Goal: Find specific page/section: Find specific page/section

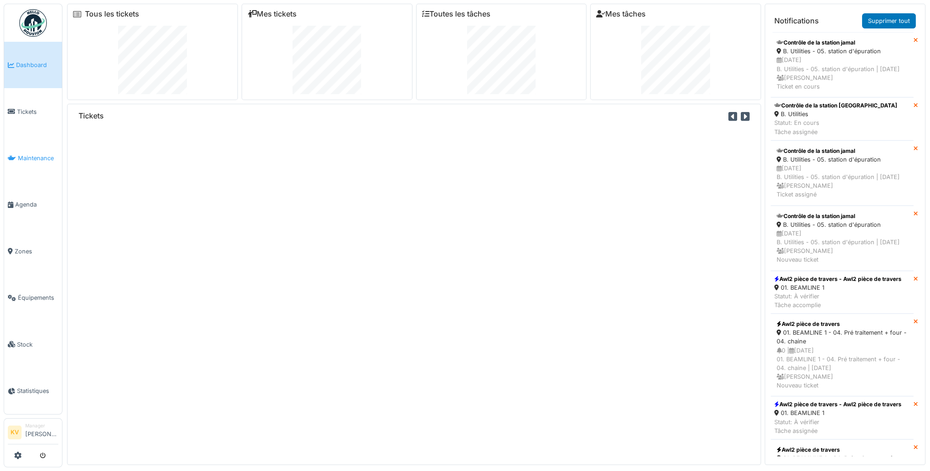
click at [26, 159] on span "Maintenance" at bounding box center [38, 158] width 40 height 9
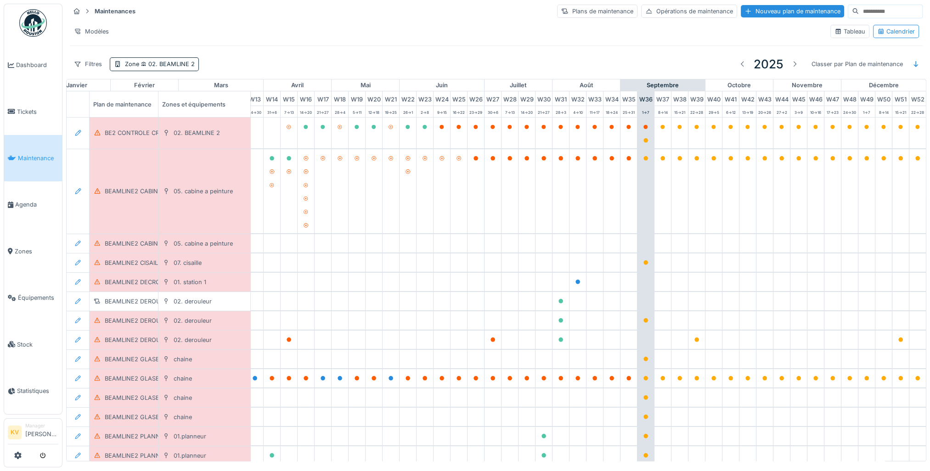
scroll to position [0, 246]
click at [137, 61] on div "Zone 02. BEAMLINE 2" at bounding box center [160, 64] width 70 height 9
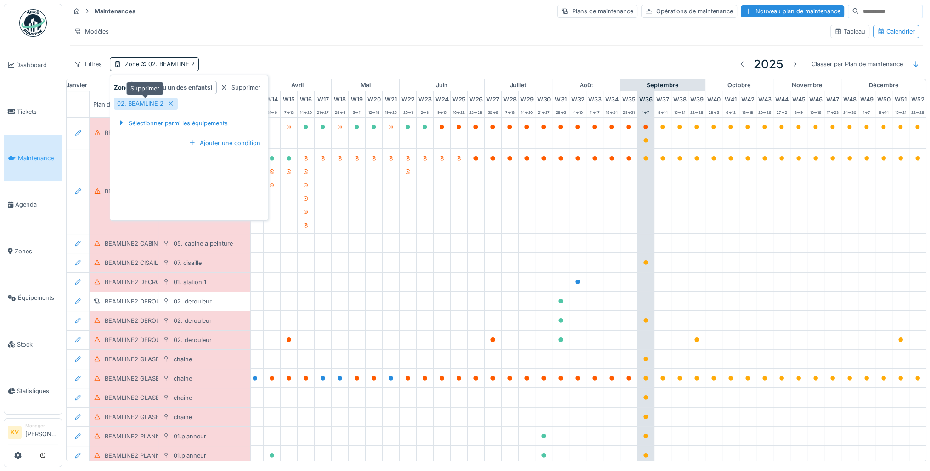
click at [171, 102] on icon at bounding box center [171, 104] width 5 height 5
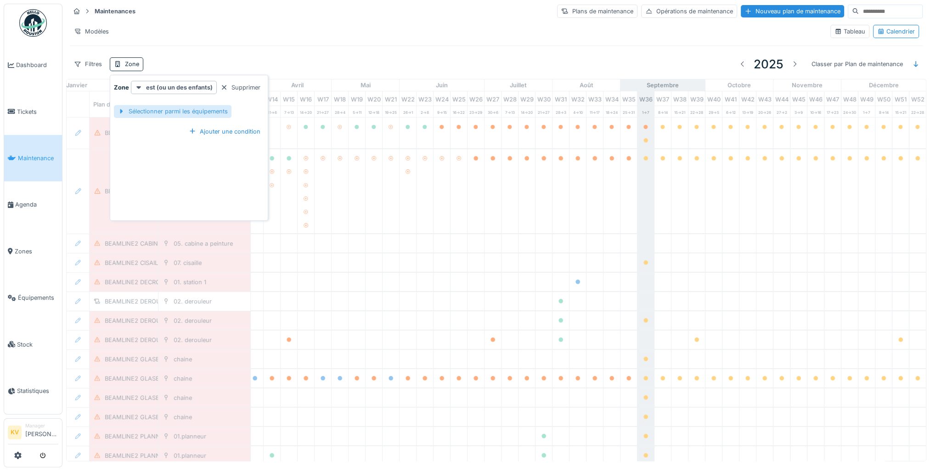
click at [136, 111] on div "Sélectionner parmi les équipements" at bounding box center [173, 111] width 118 height 12
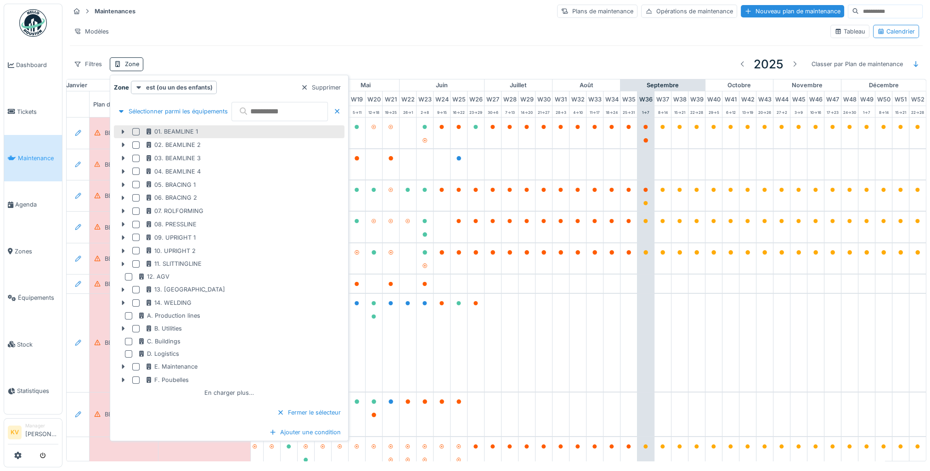
click at [134, 133] on div at bounding box center [135, 131] width 7 height 7
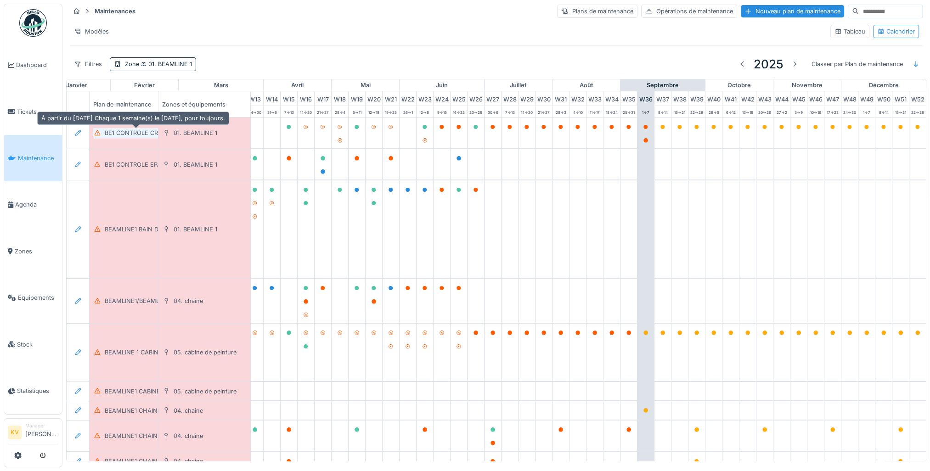
click at [127, 135] on div "BE1 CONTROLE CROCHET" at bounding box center [142, 133] width 74 height 9
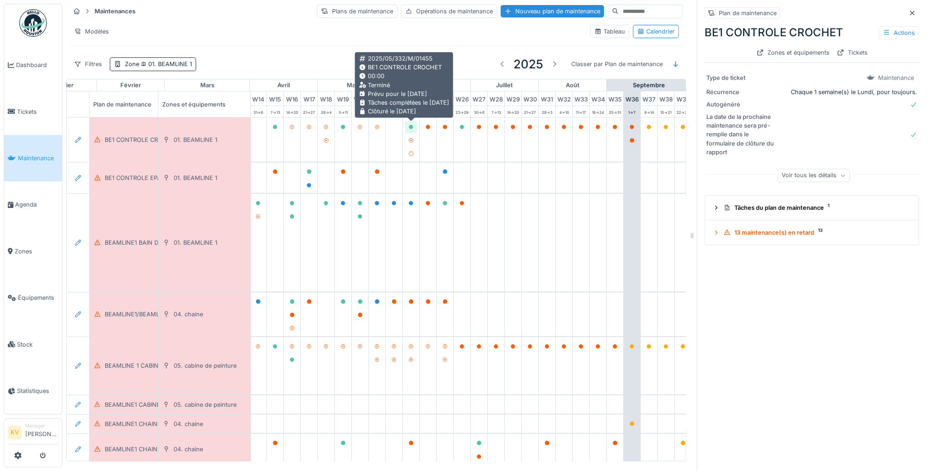
click at [410, 128] on icon at bounding box center [412, 127] width 6 height 5
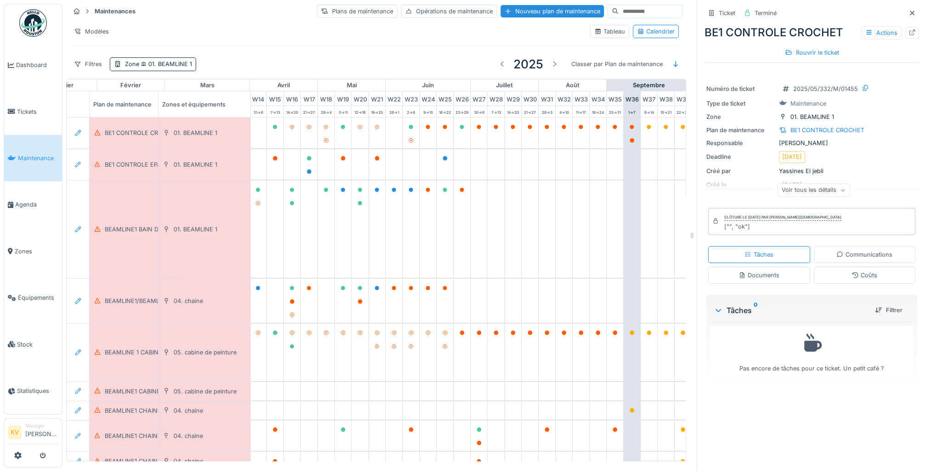
scroll to position [7, 0]
click at [840, 188] on icon at bounding box center [843, 190] width 6 height 5
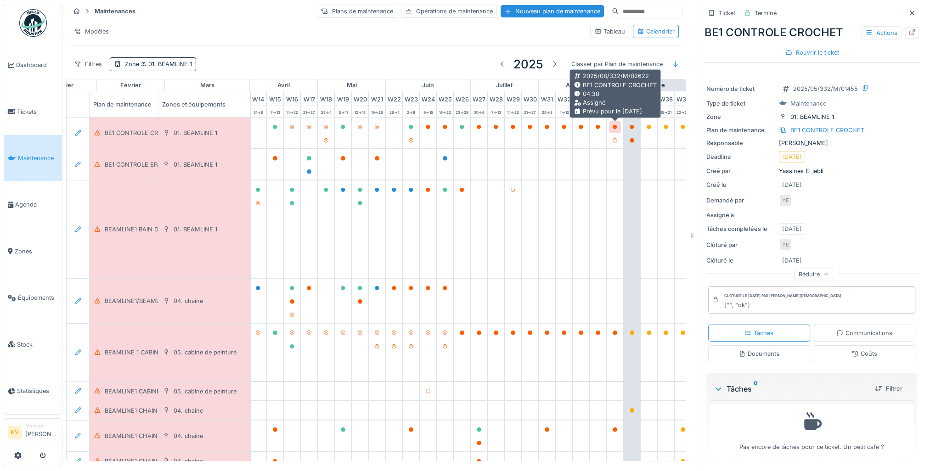
click at [614, 125] on icon at bounding box center [615, 127] width 5 height 5
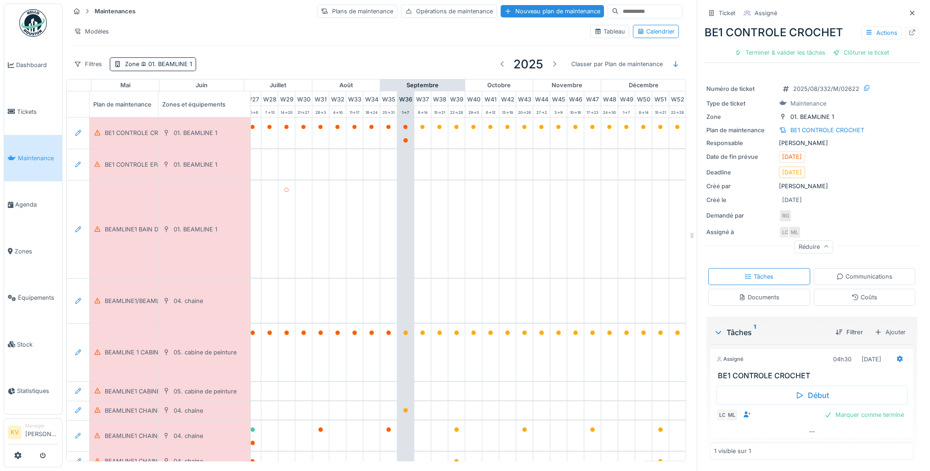
scroll to position [0, 493]
click at [184, 61] on span "01. BEAMLINE 1" at bounding box center [165, 64] width 53 height 7
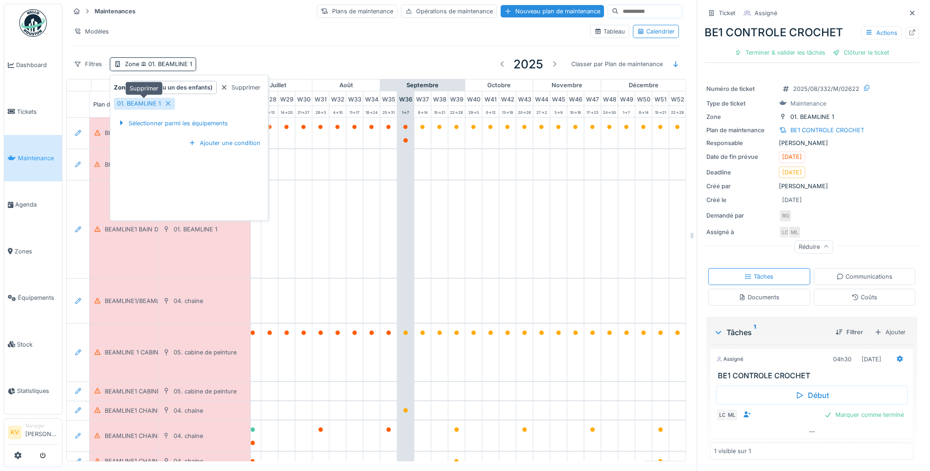
click at [167, 102] on icon at bounding box center [168, 104] width 5 height 5
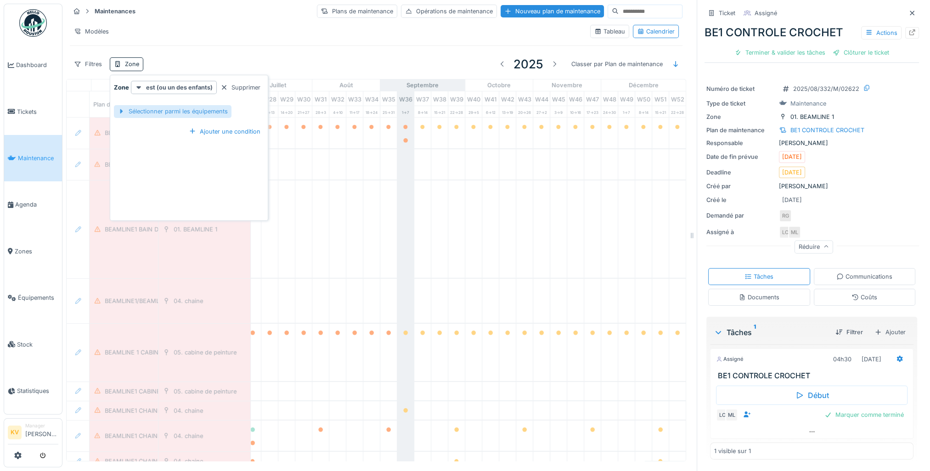
click at [170, 106] on div "Sélectionner parmi les équipements" at bounding box center [173, 111] width 118 height 12
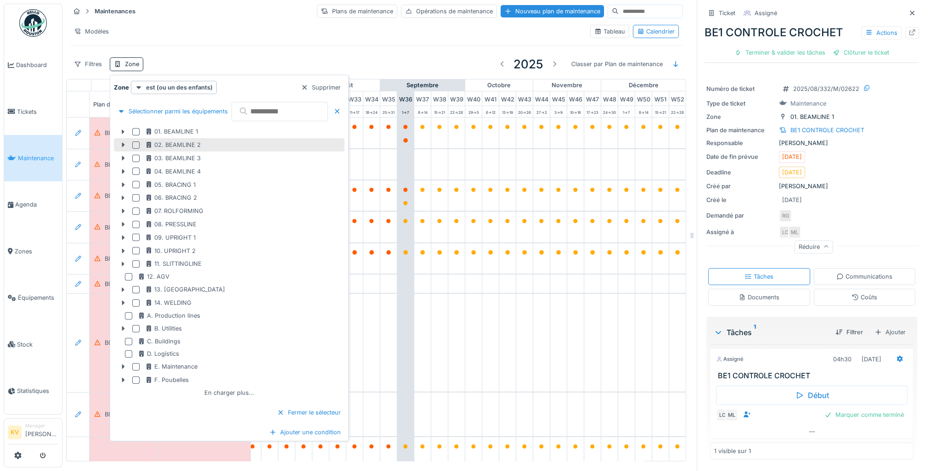
click at [134, 142] on div at bounding box center [135, 145] width 7 height 7
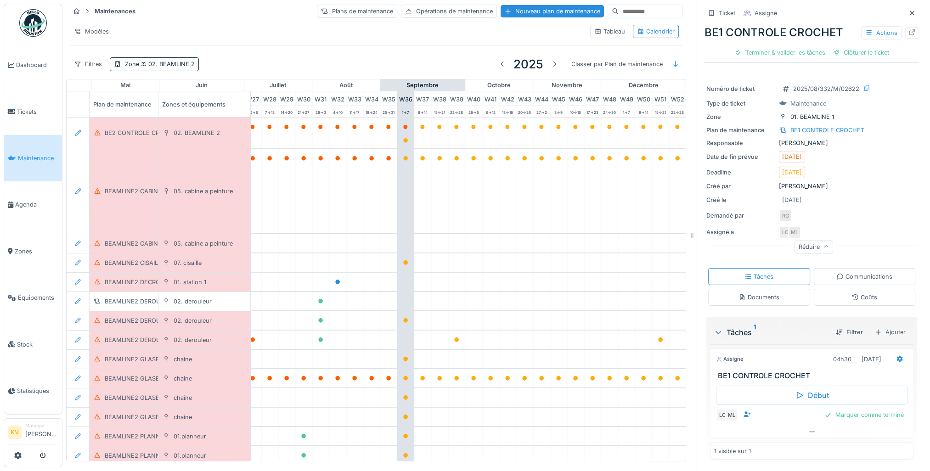
click at [371, 53] on div "Filtres Zone 02. BEAMLINE 2 2025 Classer par Plan de maintenance" at bounding box center [376, 64] width 613 height 22
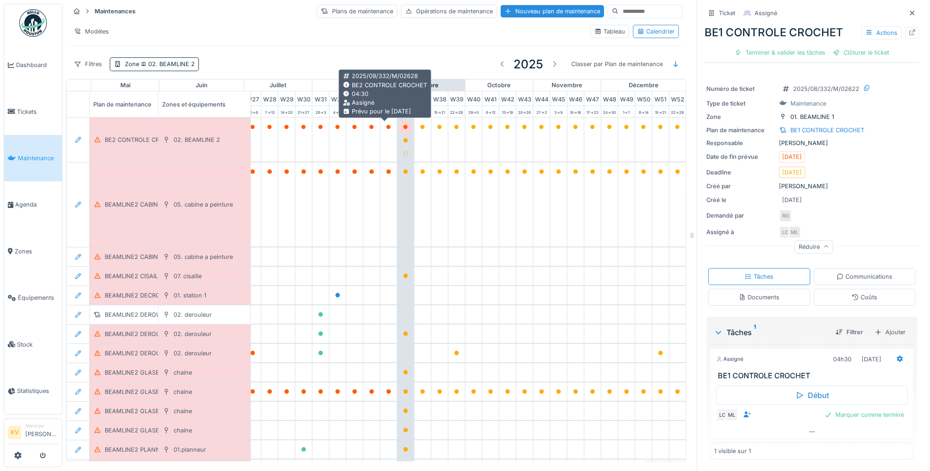
click at [403, 125] on icon at bounding box center [405, 127] width 5 height 5
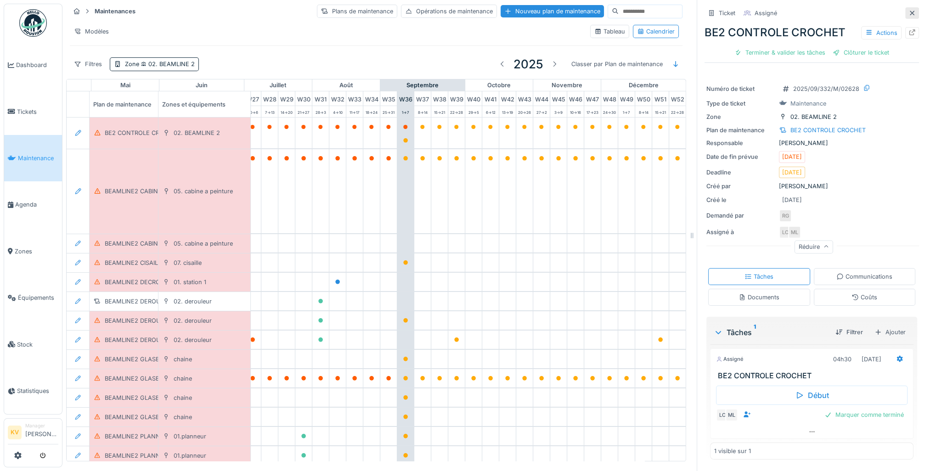
click at [909, 10] on icon at bounding box center [912, 13] width 7 height 6
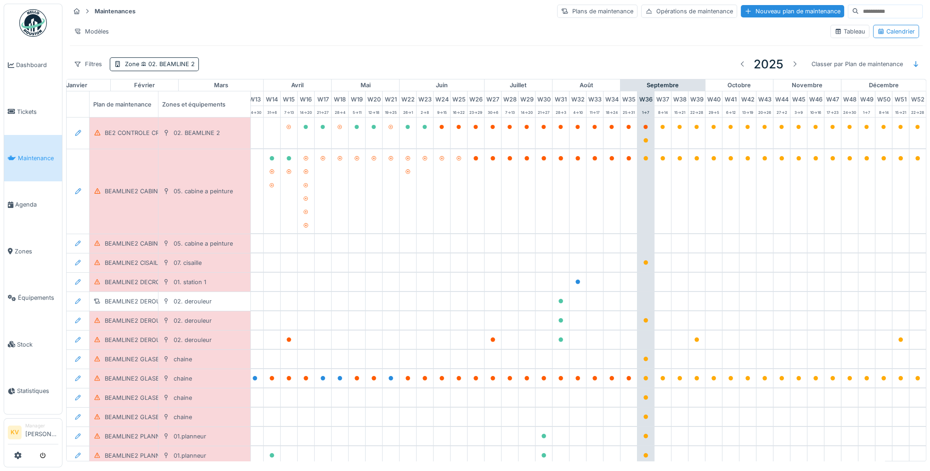
scroll to position [0, 253]
click at [136, 379] on div "BEAMLINE2 GLASBEEK POH HEBDOMADAIRE" at bounding box center [170, 378] width 130 height 9
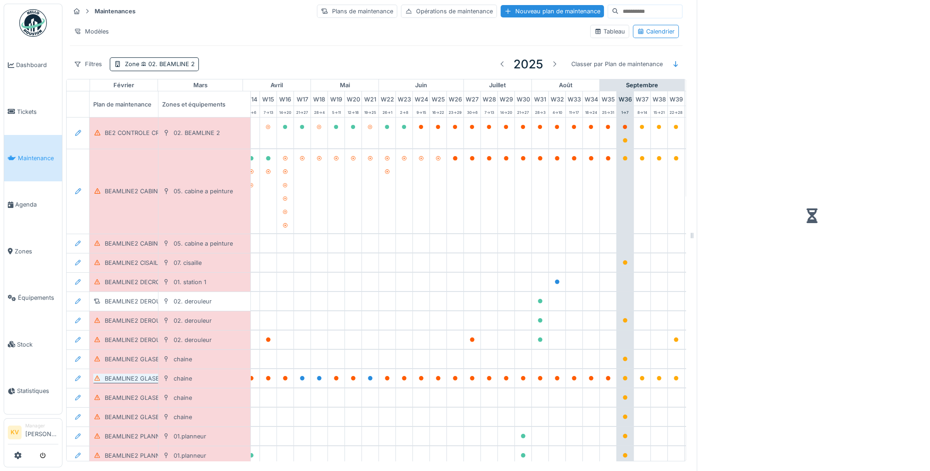
scroll to position [7, 0]
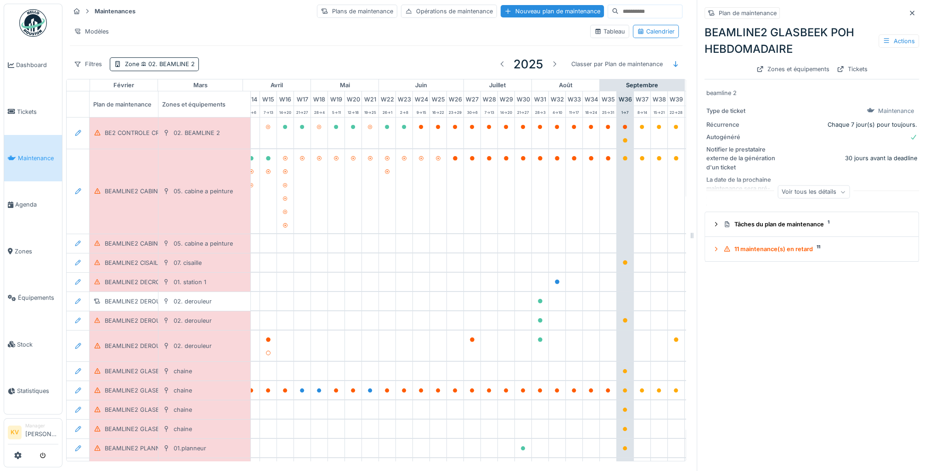
click at [790, 400] on div "Plan de maintenance BEAMLINE2 GLASBEEK POH HEBDOMADAIRE Actions Zones et équipe…" at bounding box center [812, 235] width 230 height 471
click at [909, 9] on div at bounding box center [912, 13] width 7 height 9
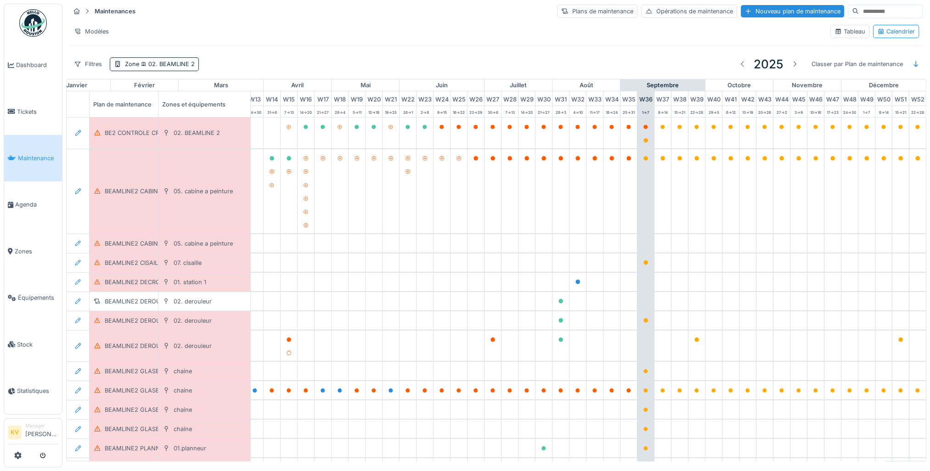
scroll to position [1, 0]
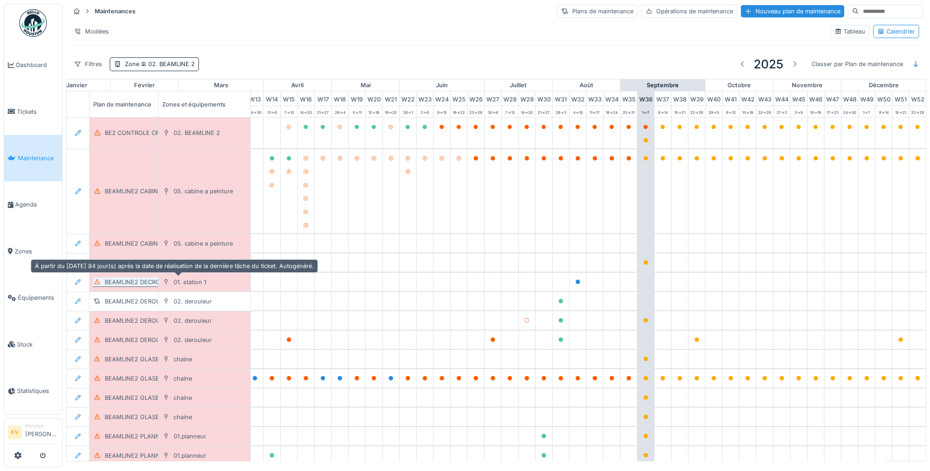
click at [144, 280] on div "BEAMLINE2 DECROCHAGE STATION1 POH TRIMESTRIEL" at bounding box center [184, 282] width 159 height 9
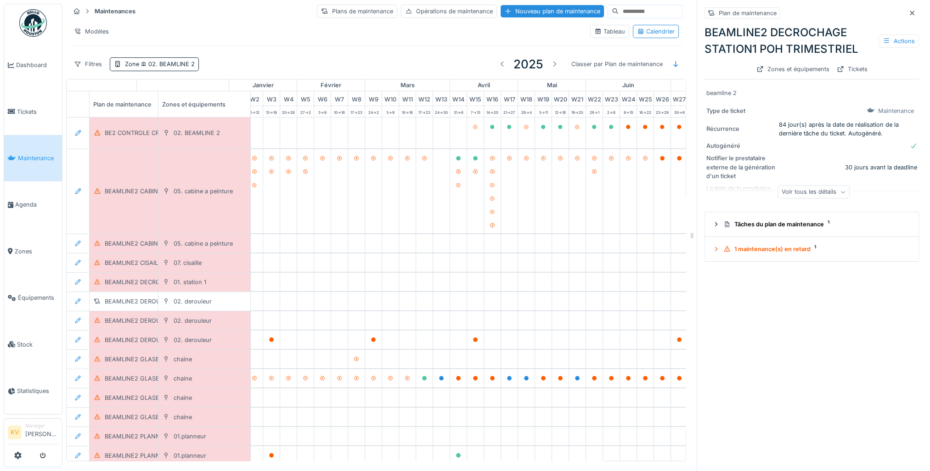
scroll to position [0, 55]
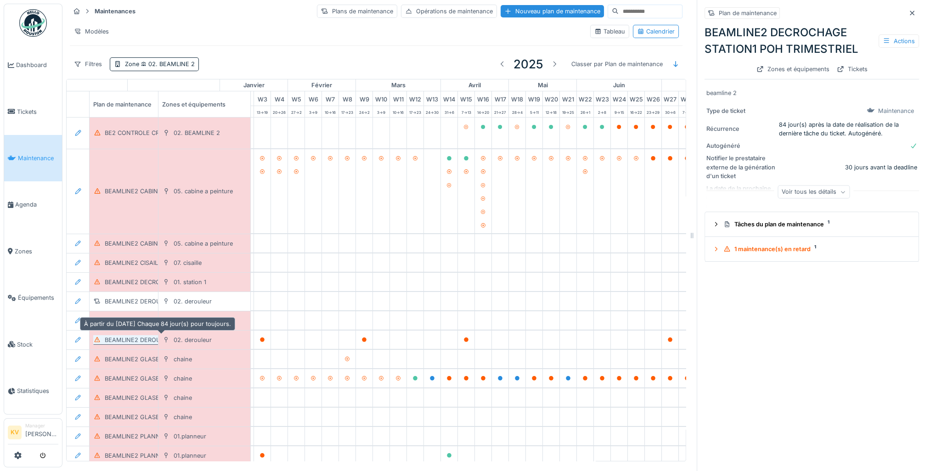
click at [119, 336] on div "BEAMLINE2 DEROULEUR POH TRIMESTRIEL" at bounding box center [167, 340] width 125 height 9
